Goal: Task Accomplishment & Management: Manage account settings

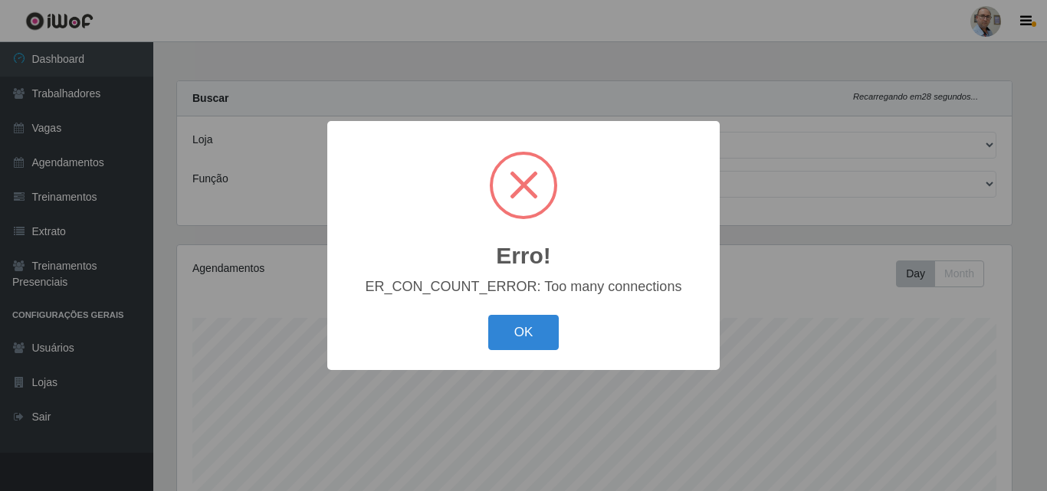
select select "251"
click at [530, 333] on button "OK" at bounding box center [523, 333] width 71 height 36
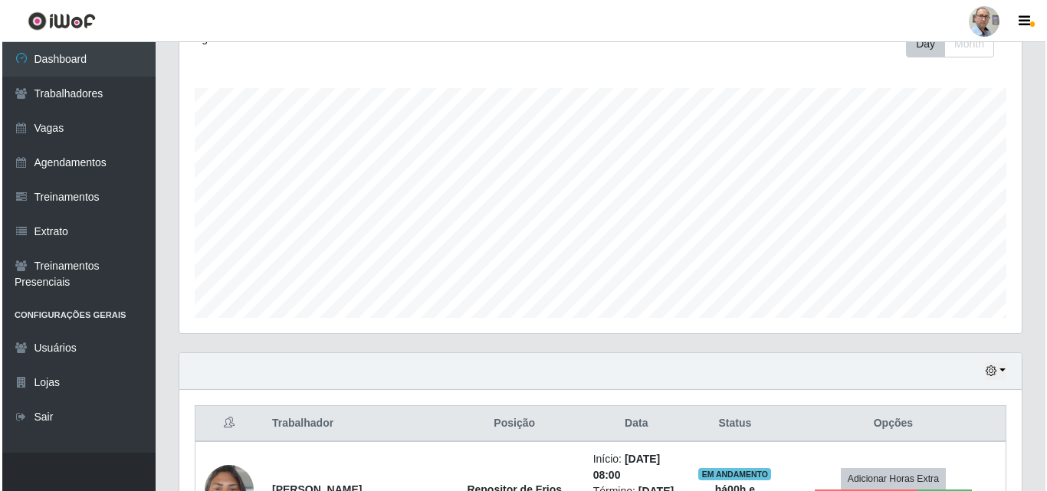
scroll to position [460, 0]
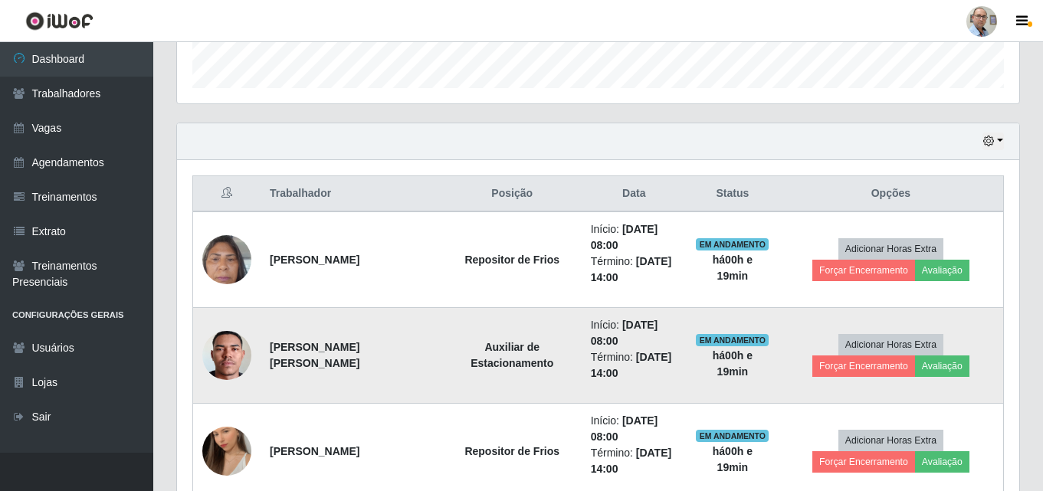
click at [223, 357] on img at bounding box center [226, 355] width 49 height 109
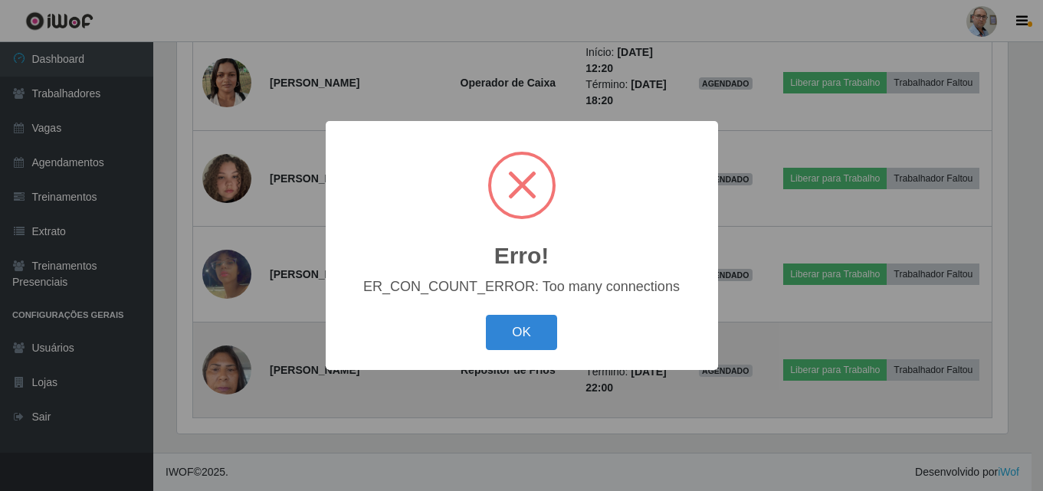
scroll to position [318, 834]
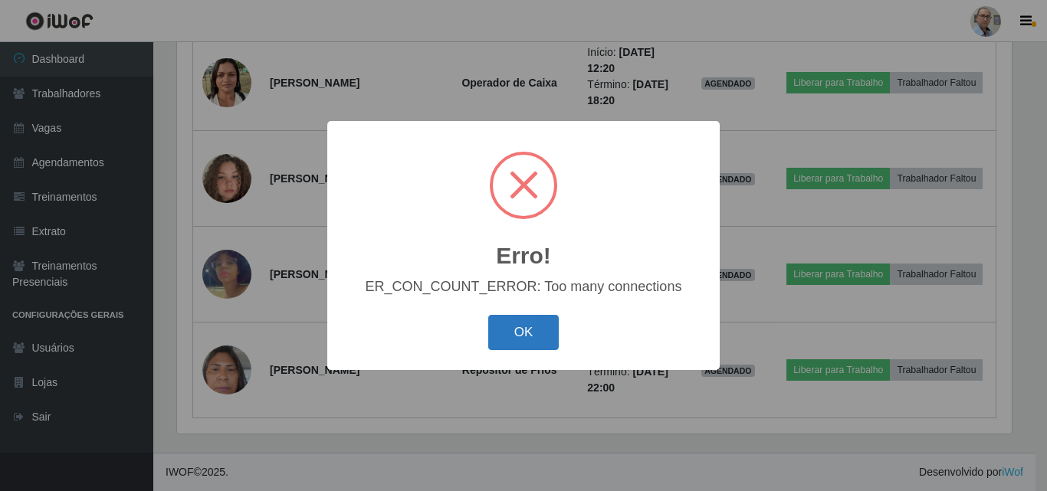
click at [542, 319] on button "OK" at bounding box center [523, 333] width 71 height 36
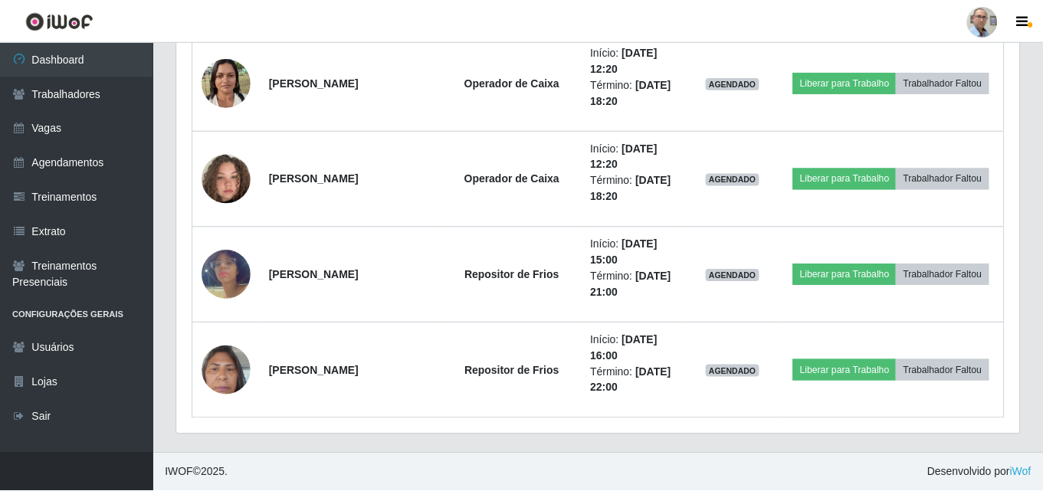
scroll to position [318, 842]
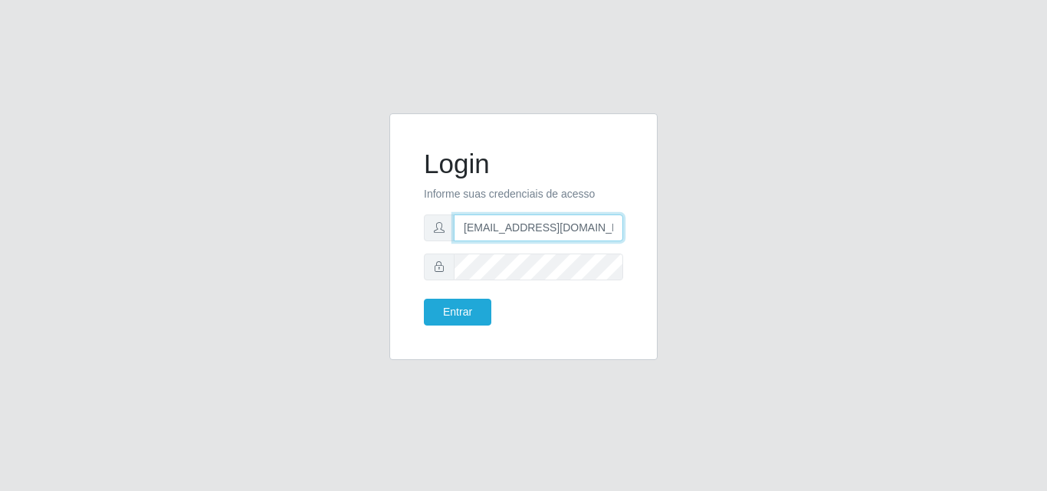
click at [484, 231] on input "[EMAIL_ADDRESS][DOMAIN_NAME]" at bounding box center [538, 228] width 169 height 27
type input "[EMAIL_ADDRESS][DOMAIN_NAME]"
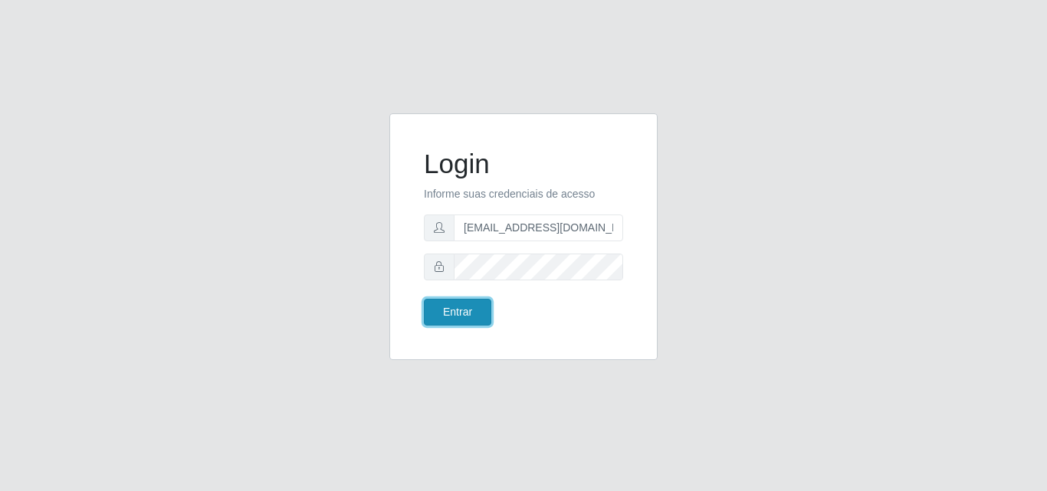
click at [449, 310] on button "Entrar" at bounding box center [457, 312] width 67 height 27
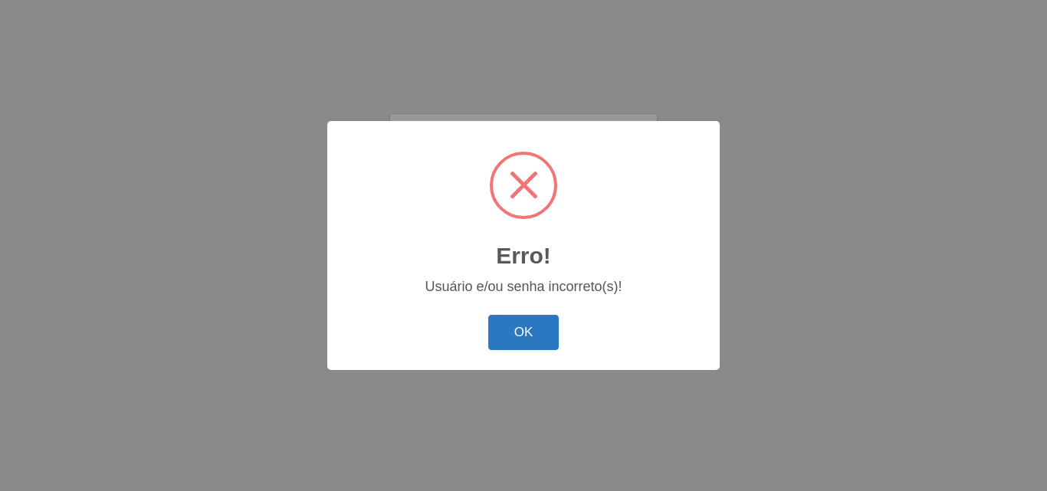
click at [520, 329] on button "OK" at bounding box center [523, 333] width 71 height 36
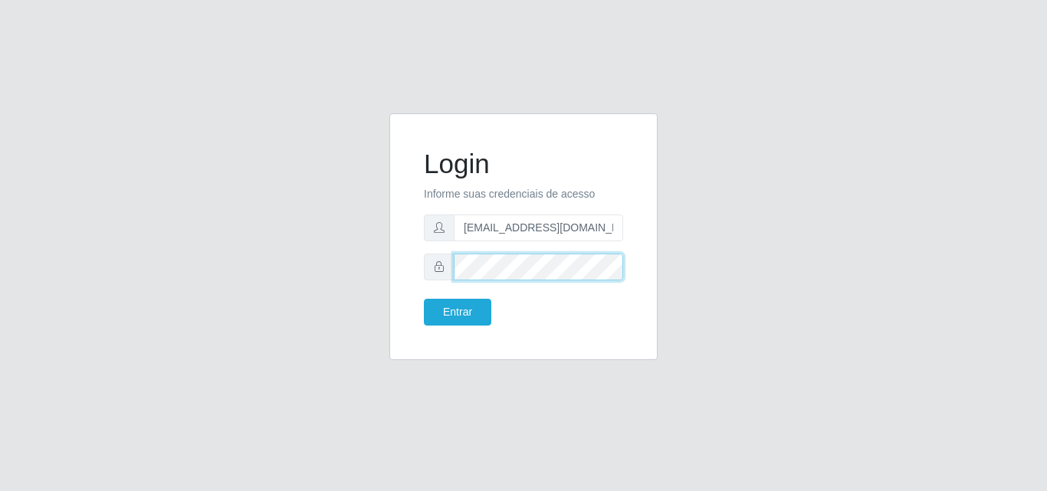
click at [300, 283] on div "Login Informe suas credenciais de acesso [EMAIL_ADDRESS][DOMAIN_NAME] Entrar" at bounding box center [524, 245] width 874 height 265
click at [424, 299] on button "Entrar" at bounding box center [457, 312] width 67 height 27
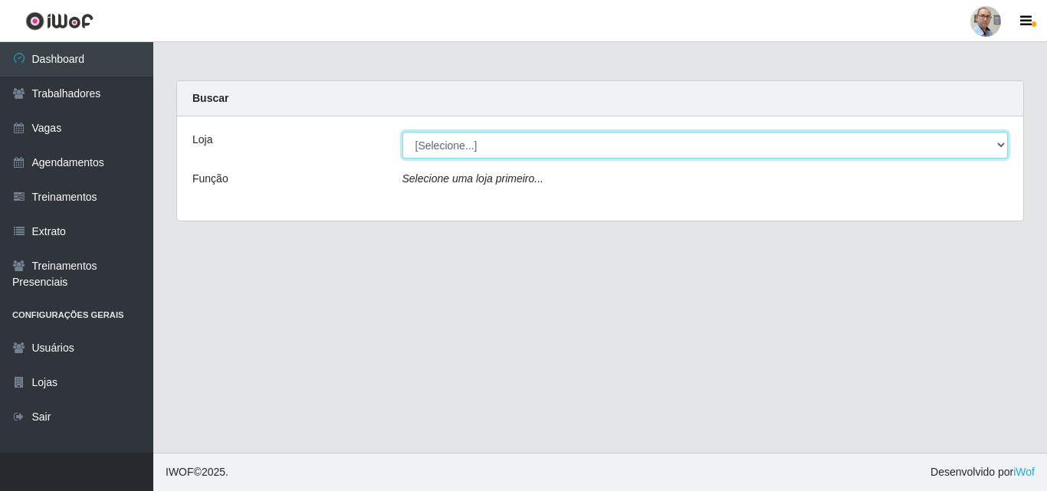
click at [492, 136] on select "[Selecione...] Mar Vermelho - Loja 04" at bounding box center [705, 145] width 606 height 27
select select "251"
click at [402, 132] on select "[Selecione...] Mar Vermelho - Loja 04" at bounding box center [705, 145] width 606 height 27
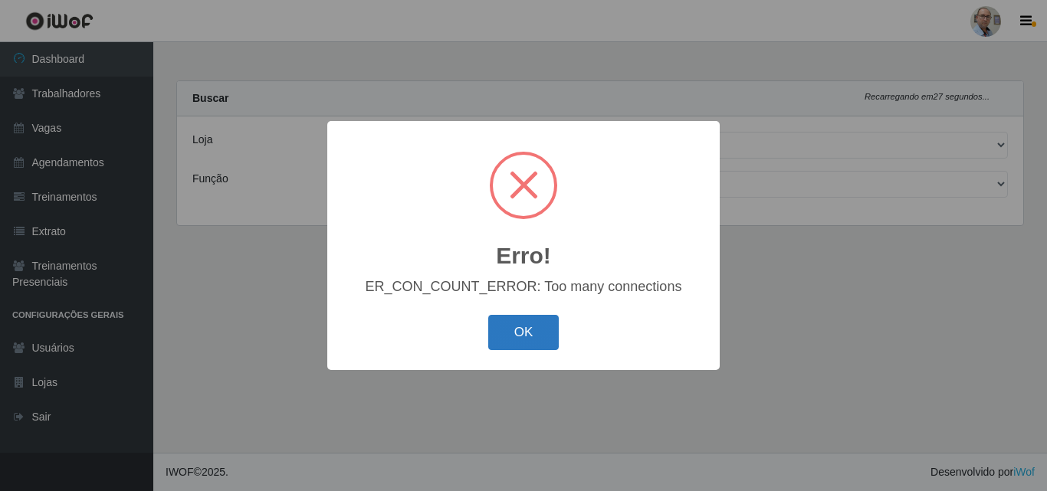
click at [525, 331] on button "OK" at bounding box center [523, 333] width 71 height 36
click at [519, 336] on button "OK" at bounding box center [523, 333] width 71 height 36
click at [537, 333] on button "OK" at bounding box center [523, 333] width 71 height 36
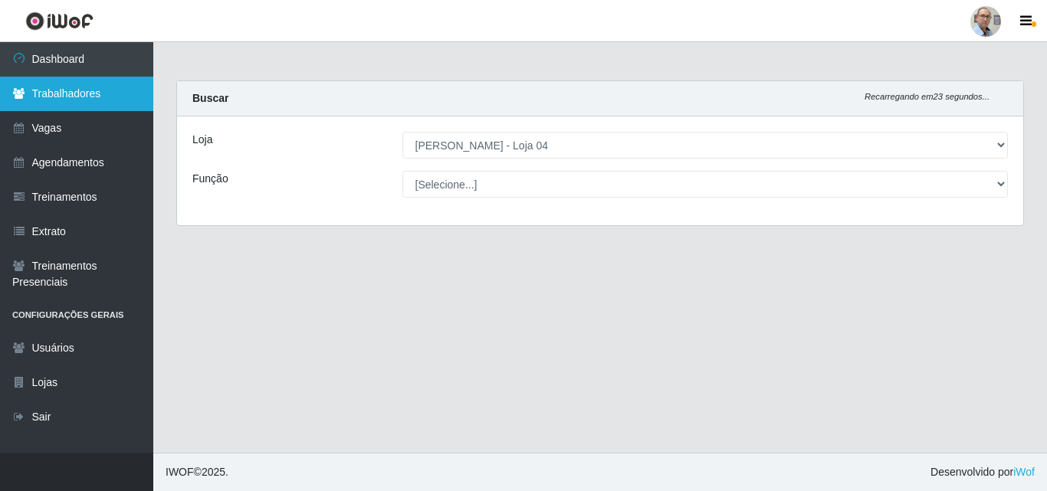
click at [44, 81] on link "Trabalhadores" at bounding box center [76, 94] width 153 height 34
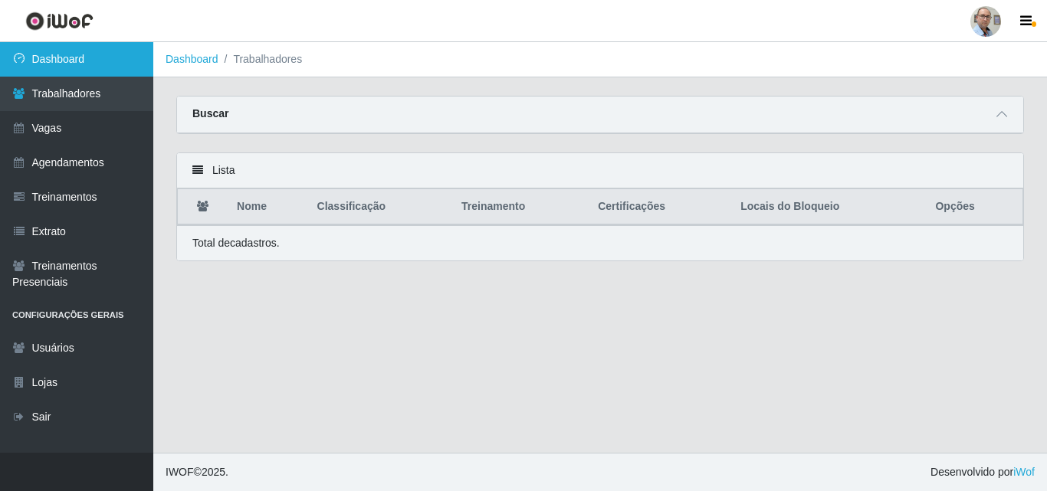
click at [52, 52] on link "Dashboard" at bounding box center [76, 59] width 153 height 34
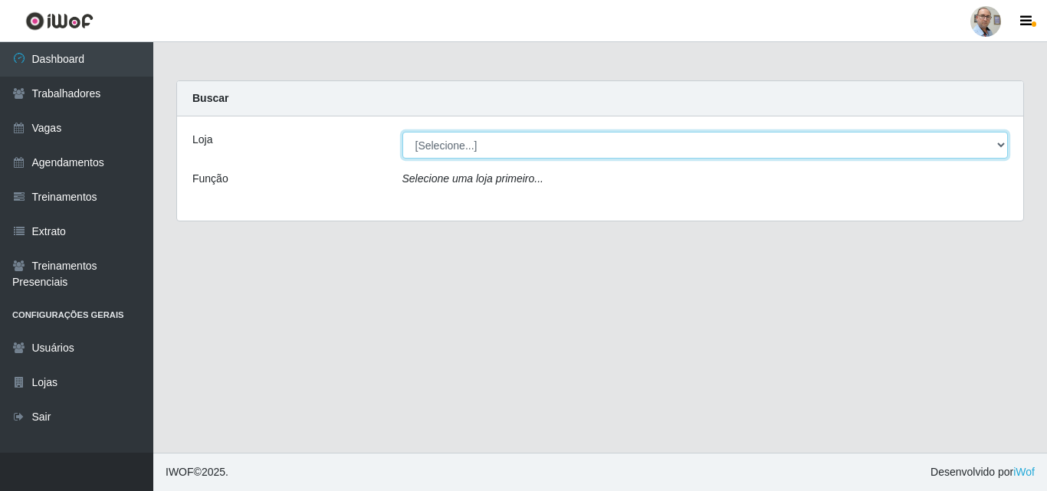
click at [441, 142] on select "[Selecione...] Mar Vermelho - Loja 04" at bounding box center [705, 145] width 606 height 27
select select "251"
click at [402, 132] on select "[Selecione...] Mar Vermelho - Loja 04" at bounding box center [705, 145] width 606 height 27
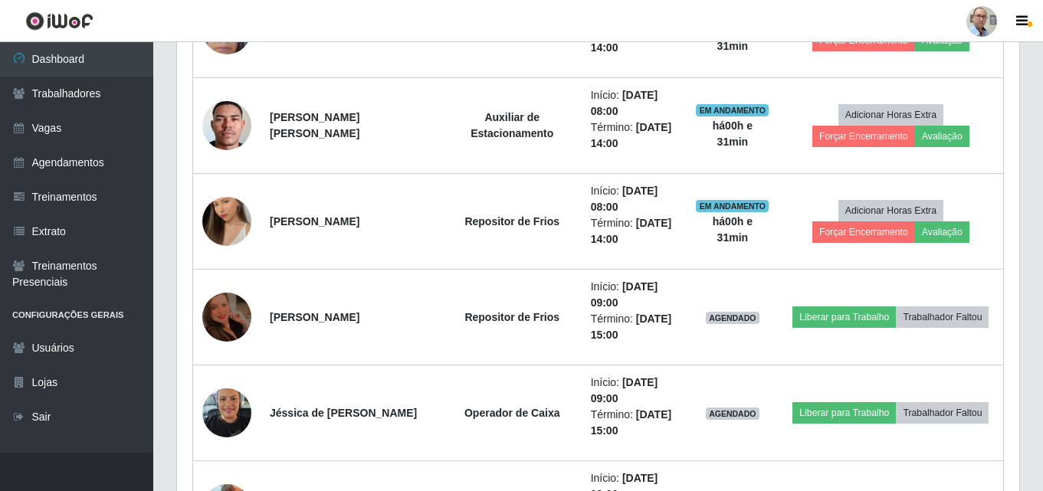
scroll to position [766, 0]
